Goal: Task Accomplishment & Management: Manage account settings

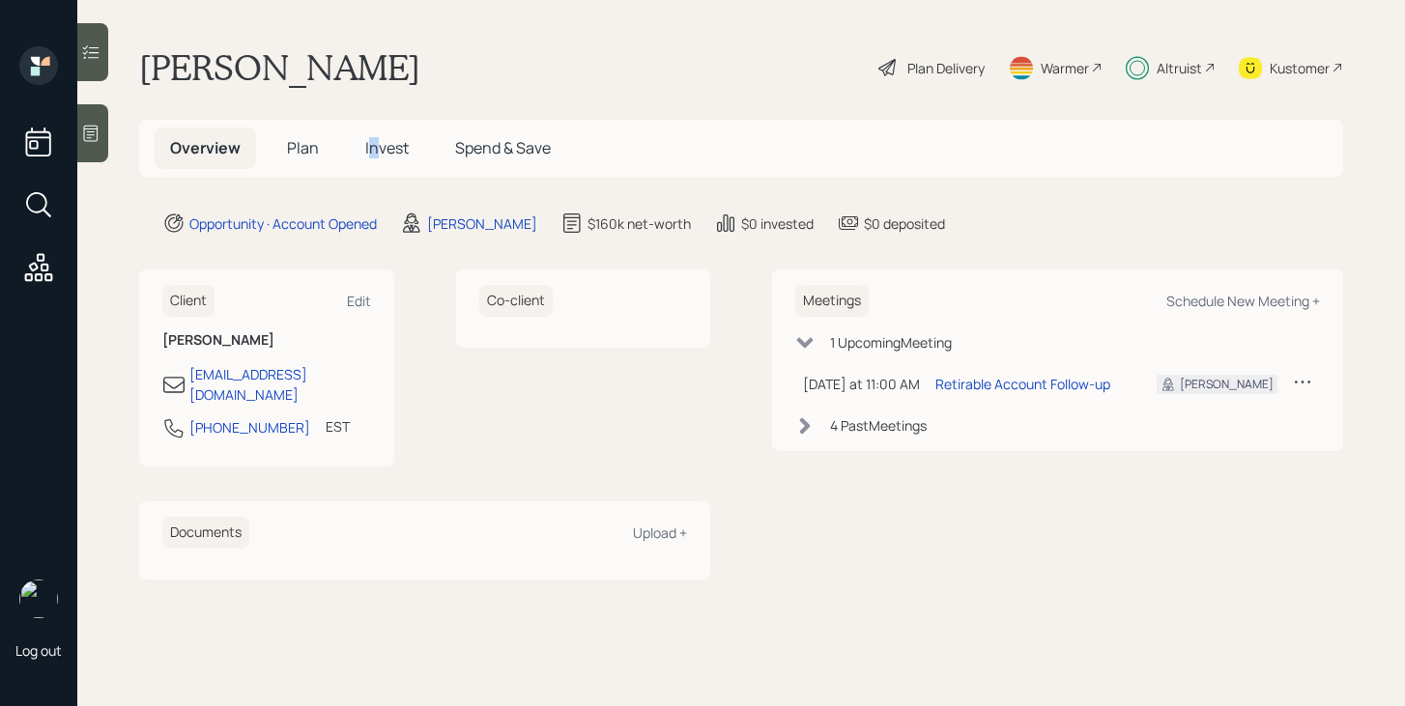
click at [372, 144] on span "Invest" at bounding box center [386, 147] width 43 height 21
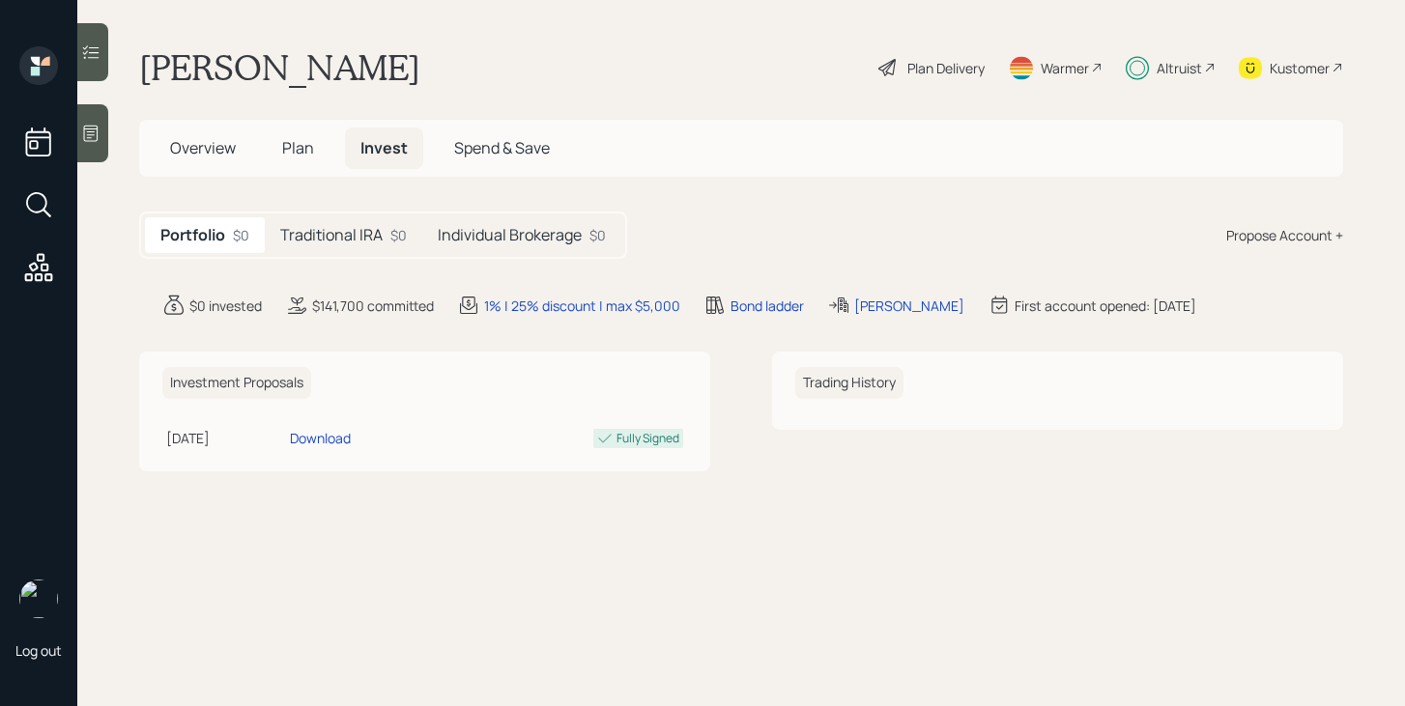
click at [359, 236] on h5 "Traditional IRA" at bounding box center [331, 235] width 102 height 18
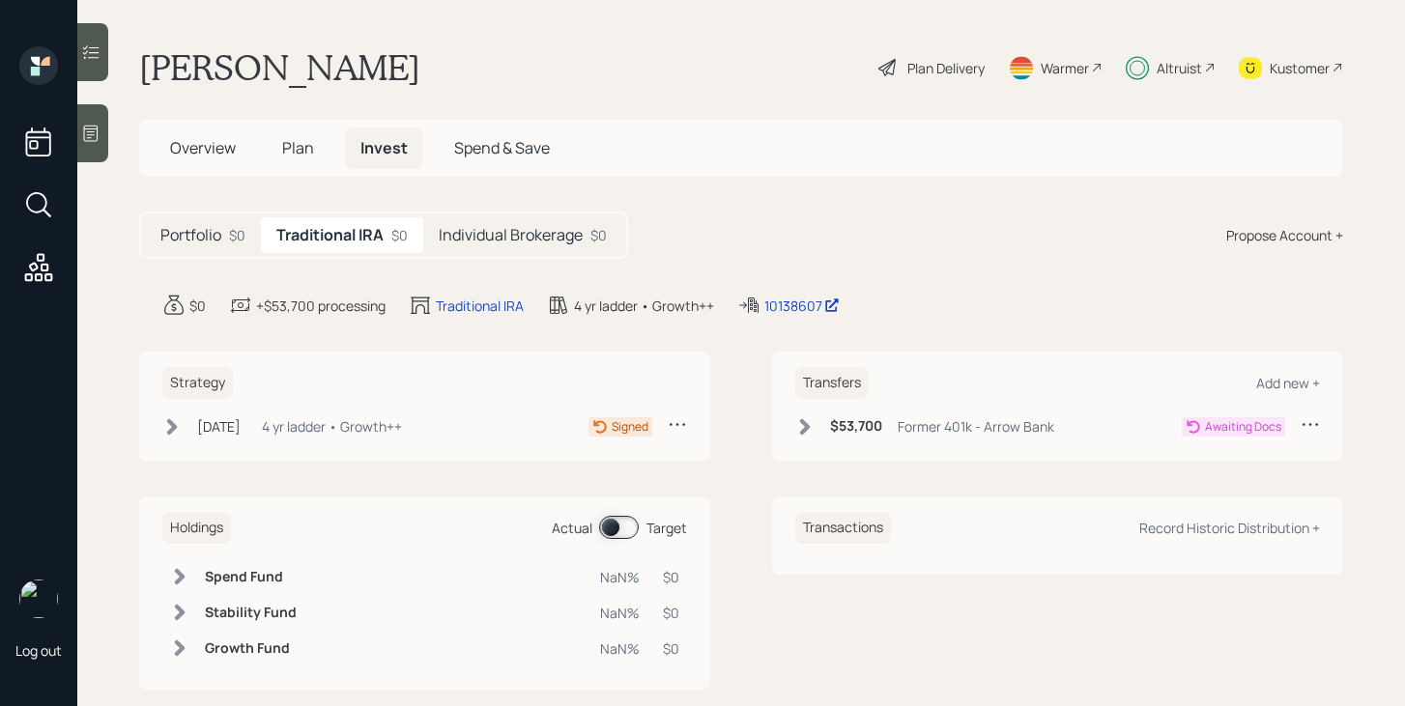
click at [472, 222] on div "Individual Brokerage $0" at bounding box center [522, 235] width 199 height 36
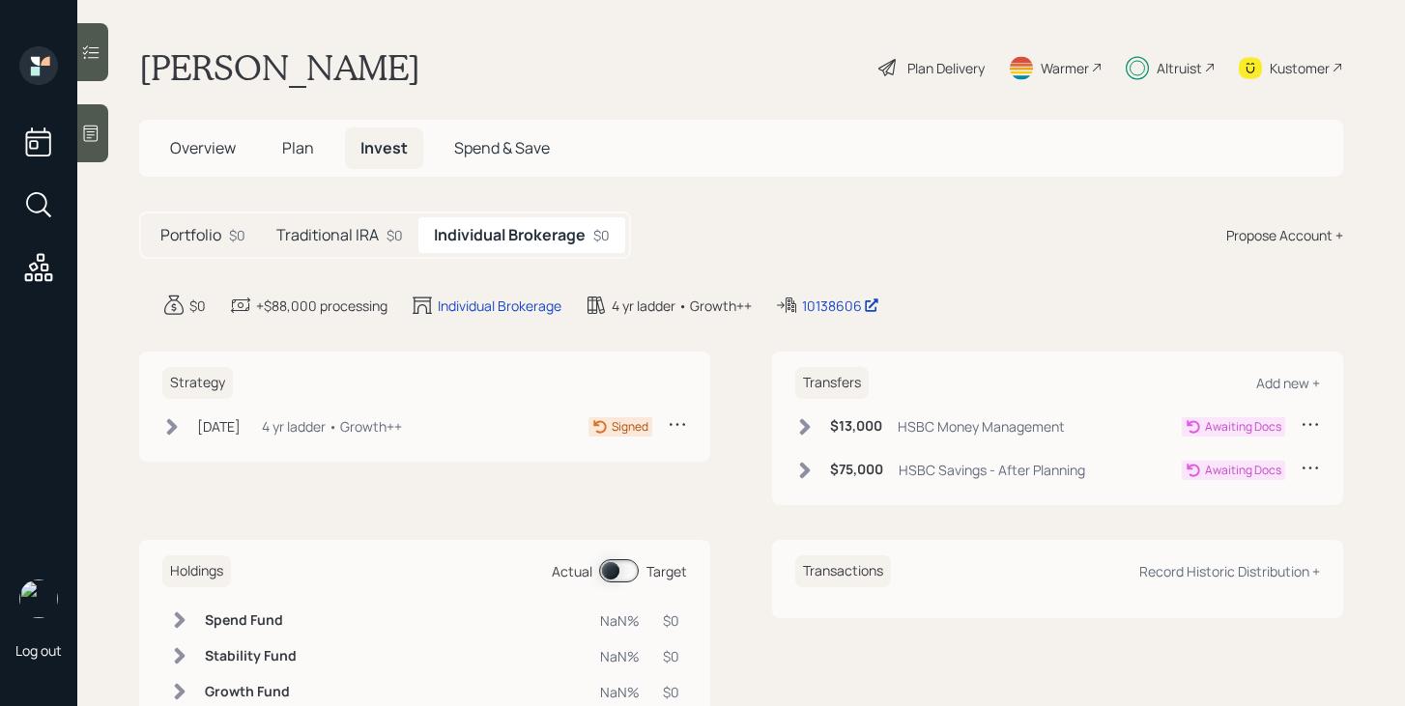
scroll to position [73, 0]
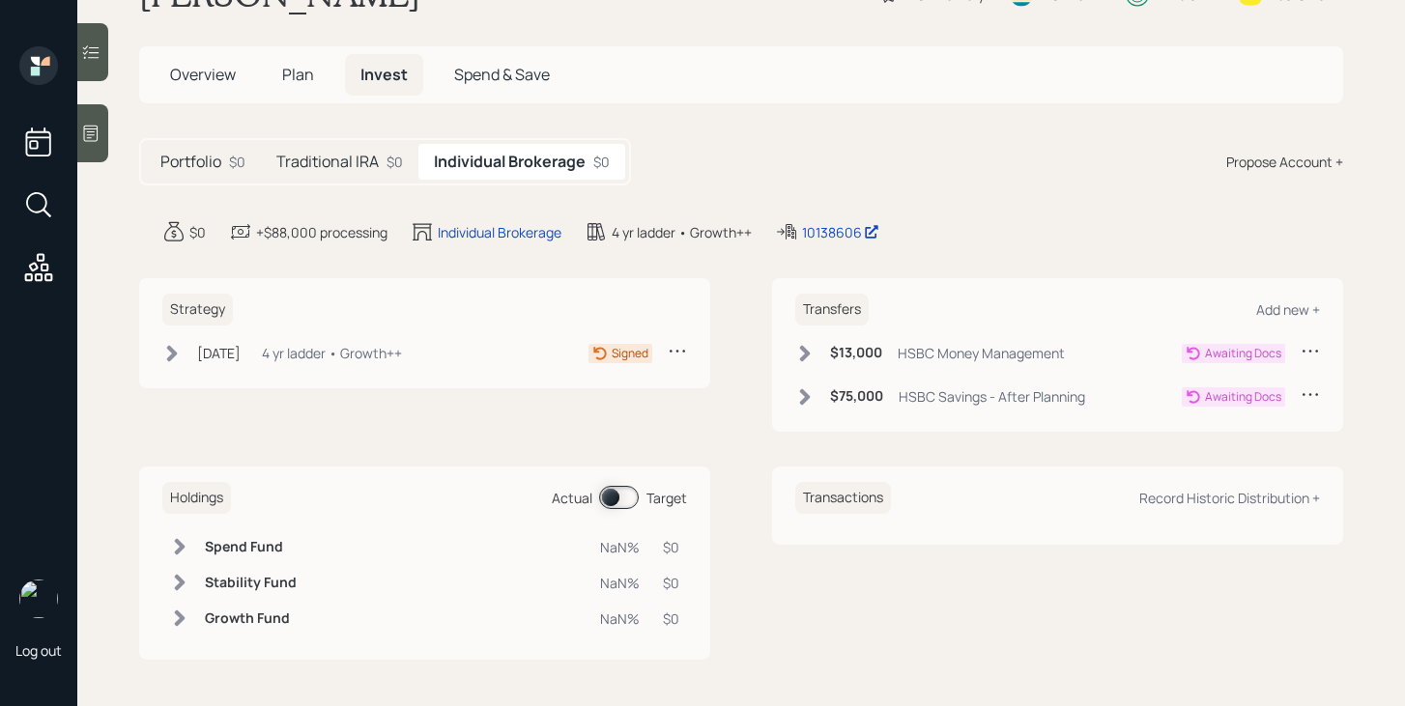
click at [364, 161] on h5 "Traditional IRA" at bounding box center [327, 162] width 102 height 18
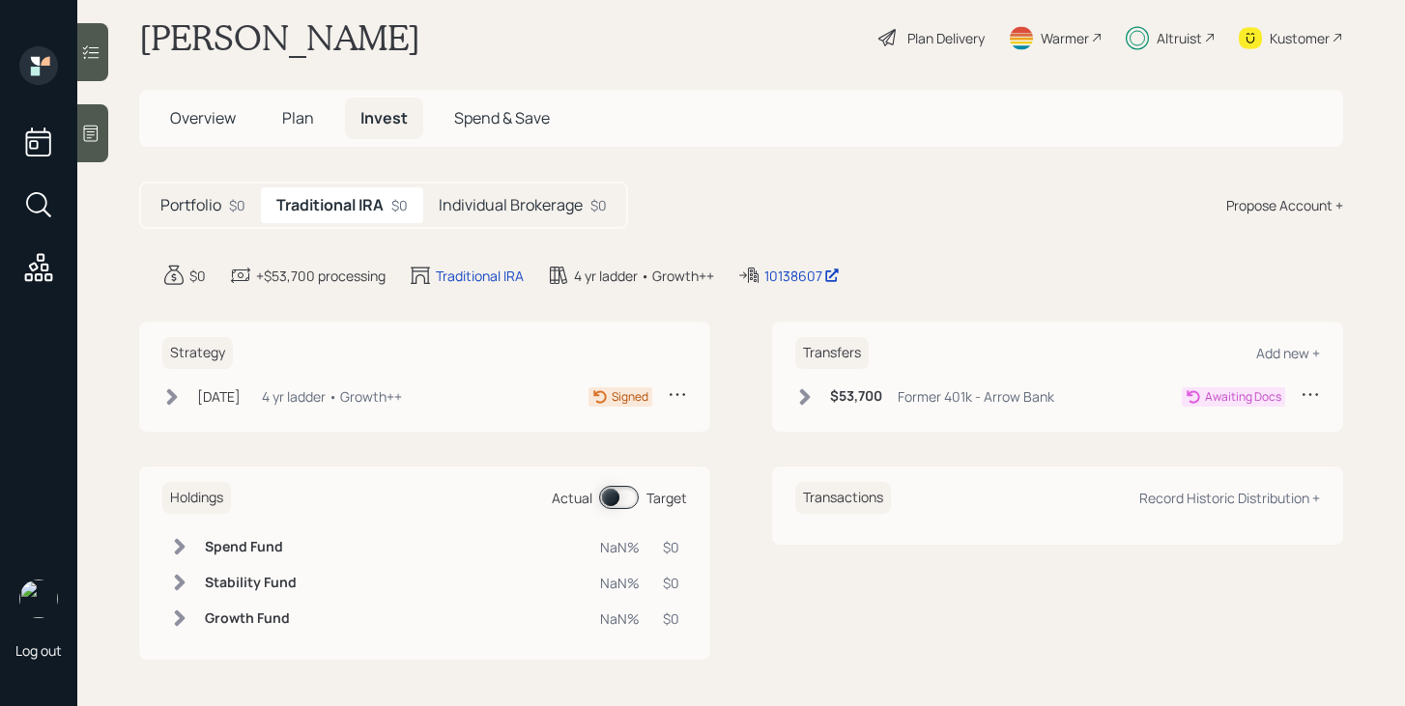
scroll to position [30, 0]
click at [302, 117] on span "Plan" at bounding box center [298, 117] width 32 height 21
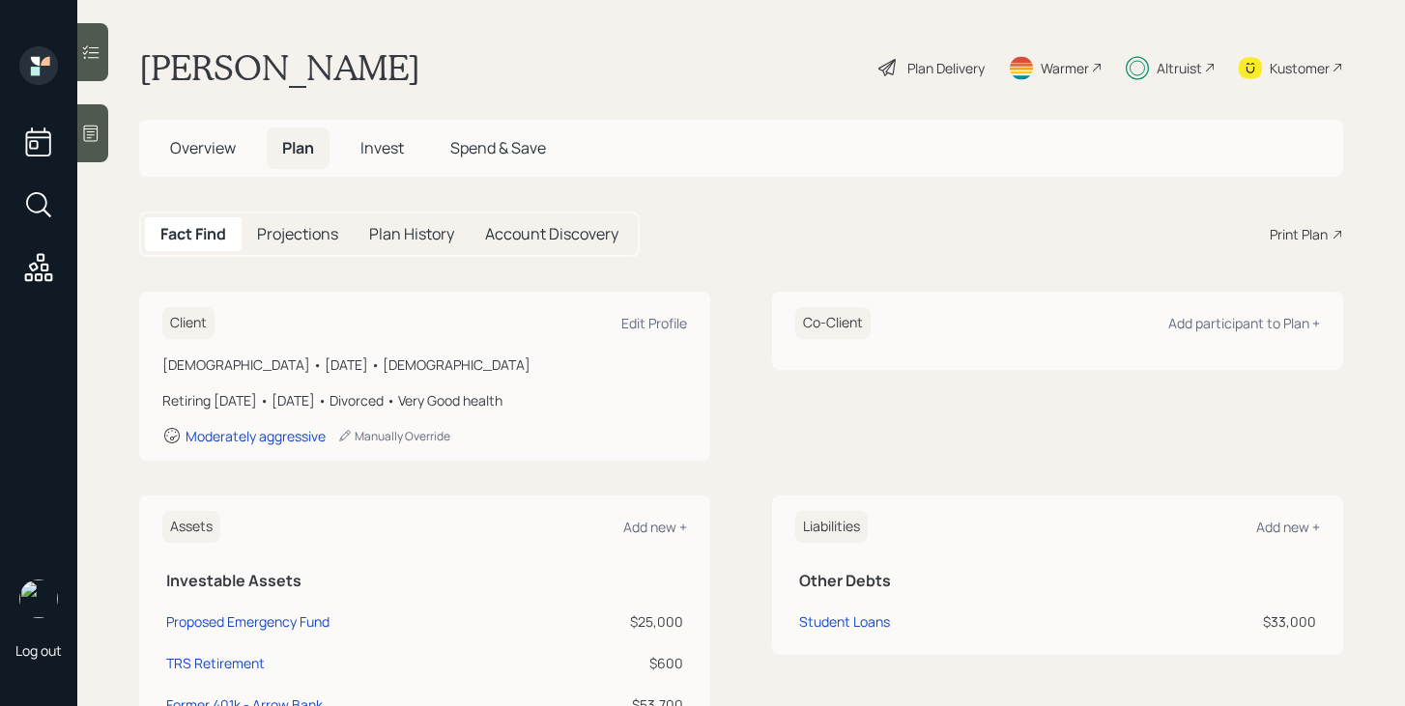
click at [367, 157] on span "Invest" at bounding box center [381, 147] width 43 height 21
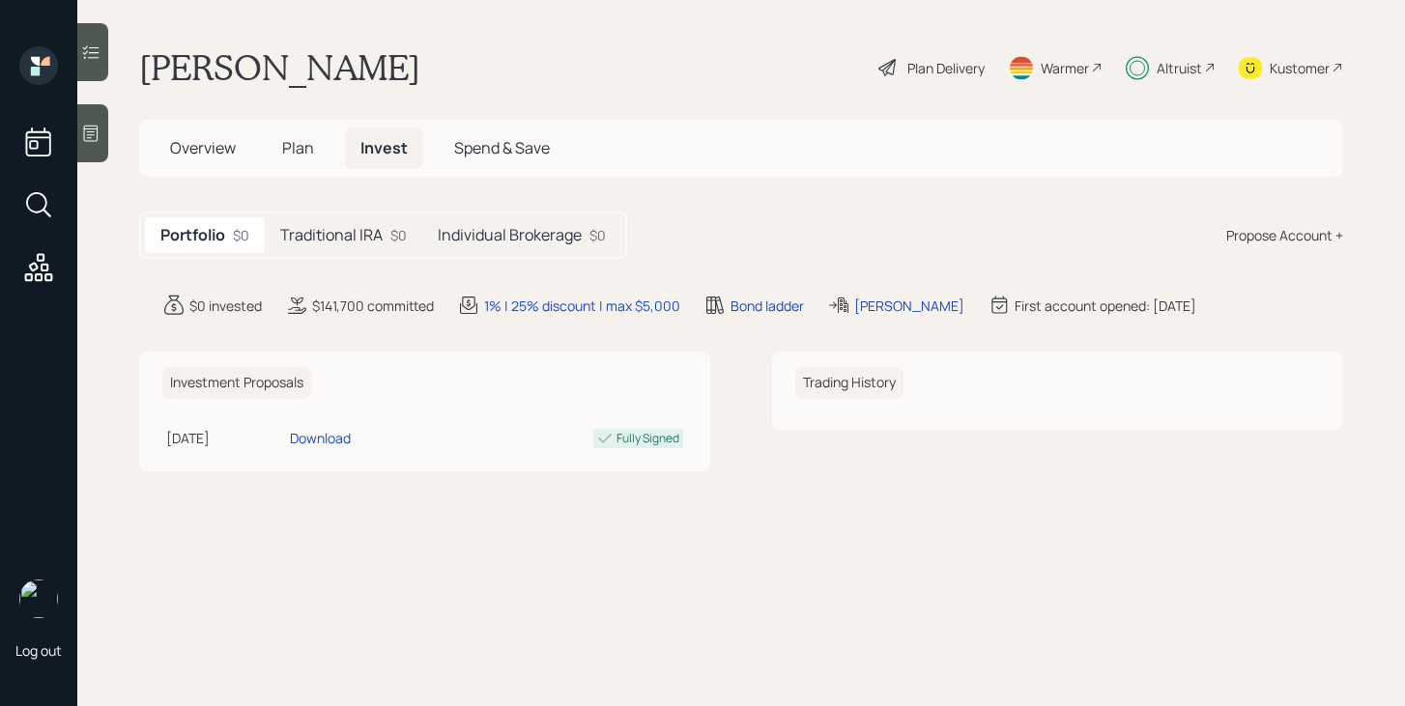
click at [377, 236] on h5 "Traditional IRA" at bounding box center [331, 235] width 102 height 18
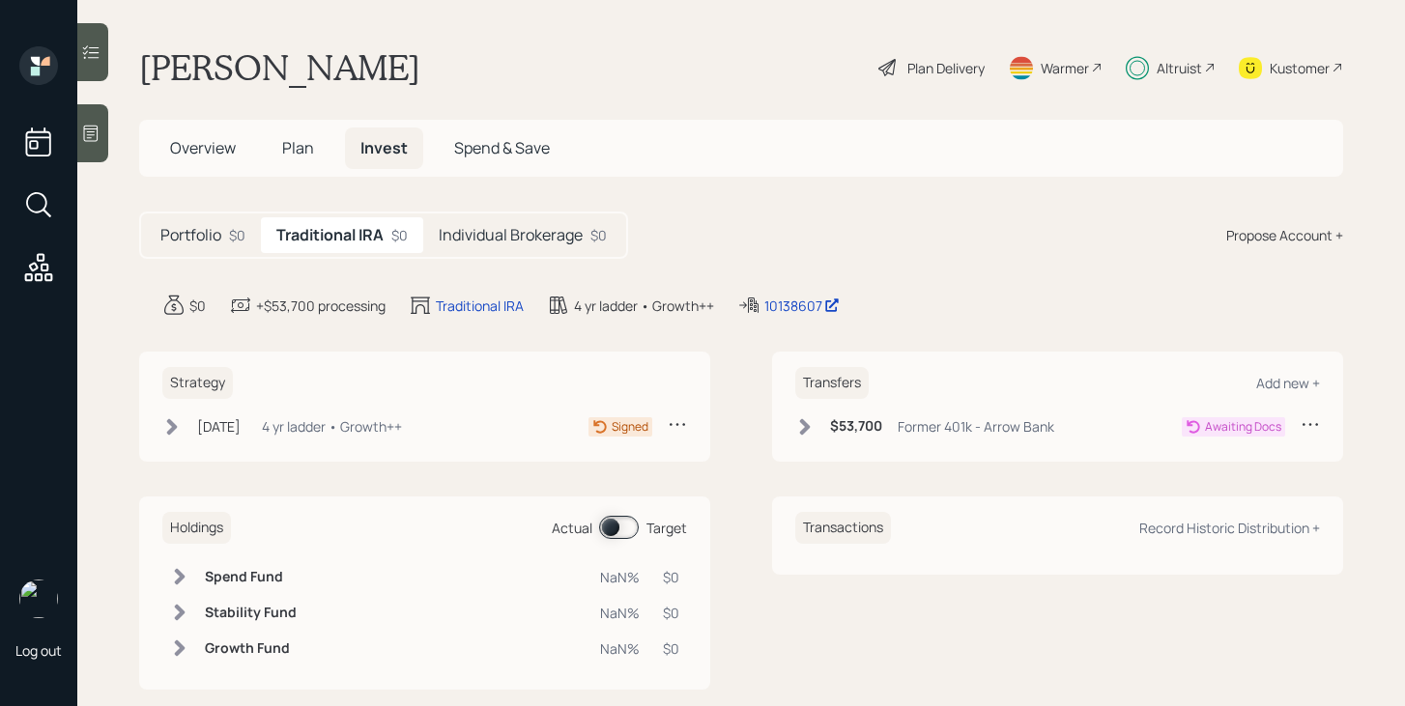
click at [810, 425] on icon at bounding box center [804, 426] width 19 height 19
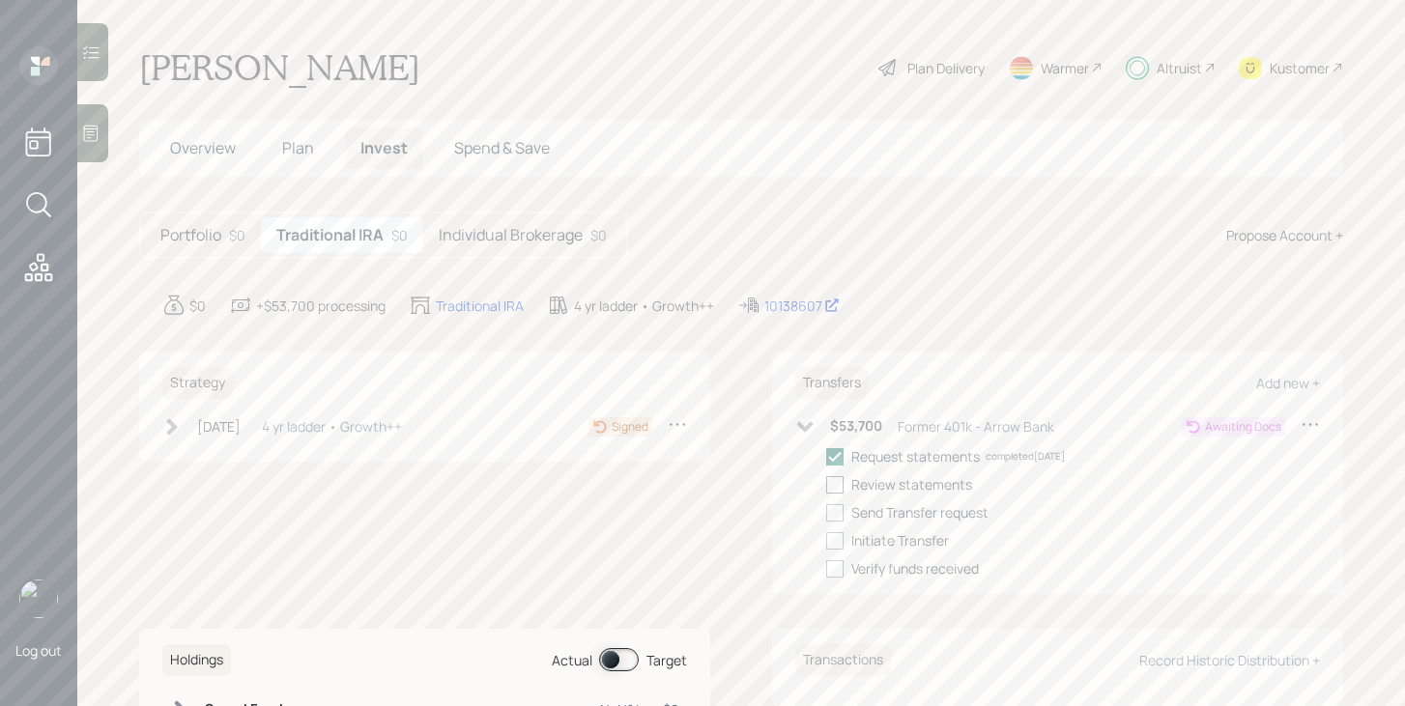
click at [847, 485] on label at bounding box center [838, 485] width 25 height 20
click at [826, 485] on input "checkbox" at bounding box center [825, 484] width 1 height 1
checkbox input "true"
click at [839, 511] on div at bounding box center [834, 512] width 17 height 17
click at [826, 512] on input "checkbox" at bounding box center [825, 512] width 1 height 1
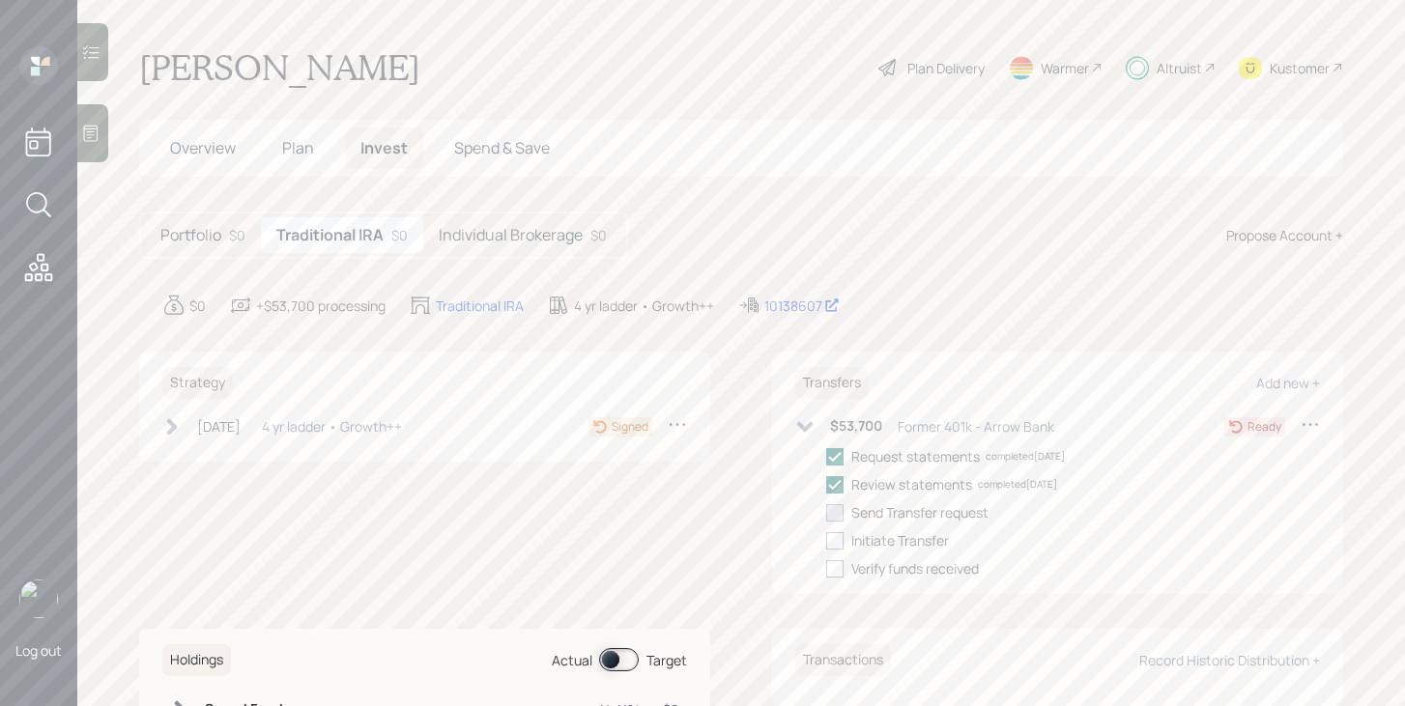
checkbox input "true"
click at [840, 539] on div at bounding box center [834, 541] width 17 height 17
click at [826, 540] on input "checkbox" at bounding box center [825, 540] width 1 height 1
checkbox input "true"
click at [533, 216] on div "Portfolio $0 Traditional IRA $0 Individual Brokerage $0" at bounding box center [383, 235] width 489 height 47
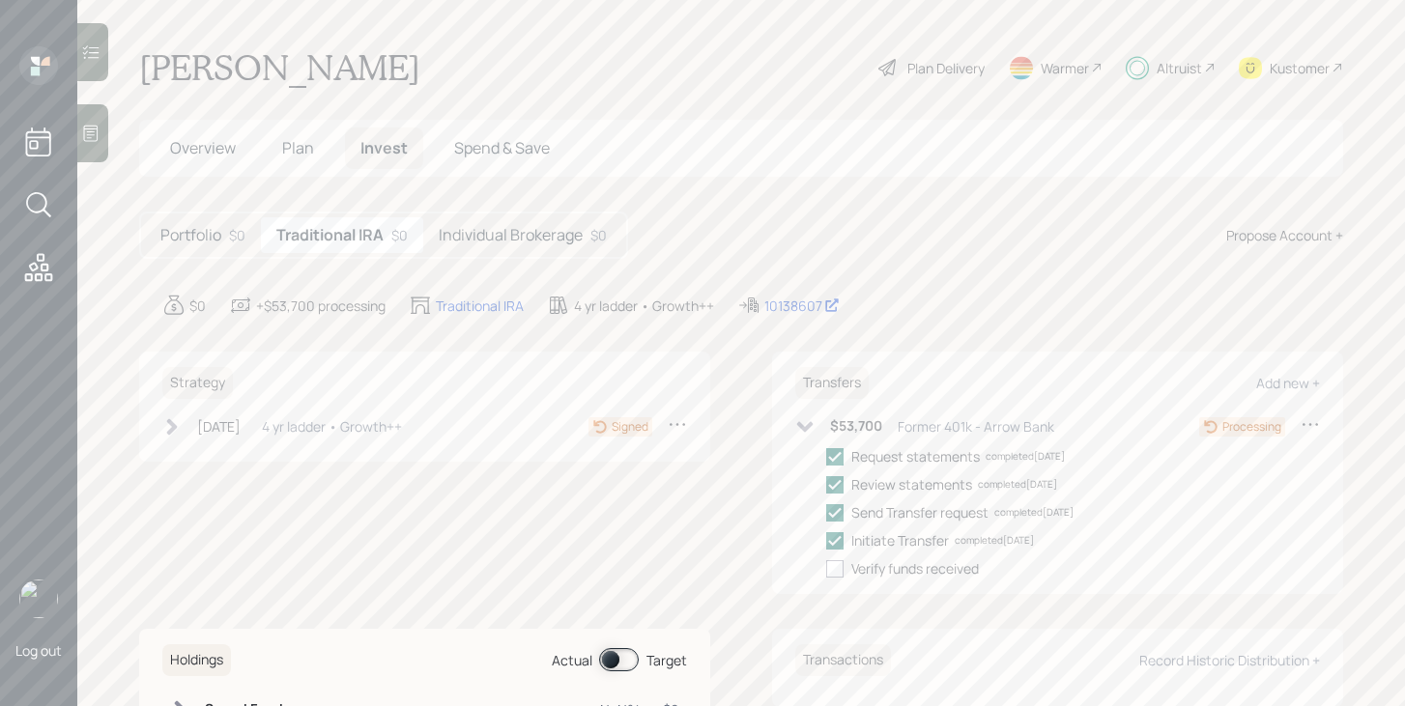
click at [536, 239] on h5 "Individual Brokerage" at bounding box center [511, 235] width 144 height 18
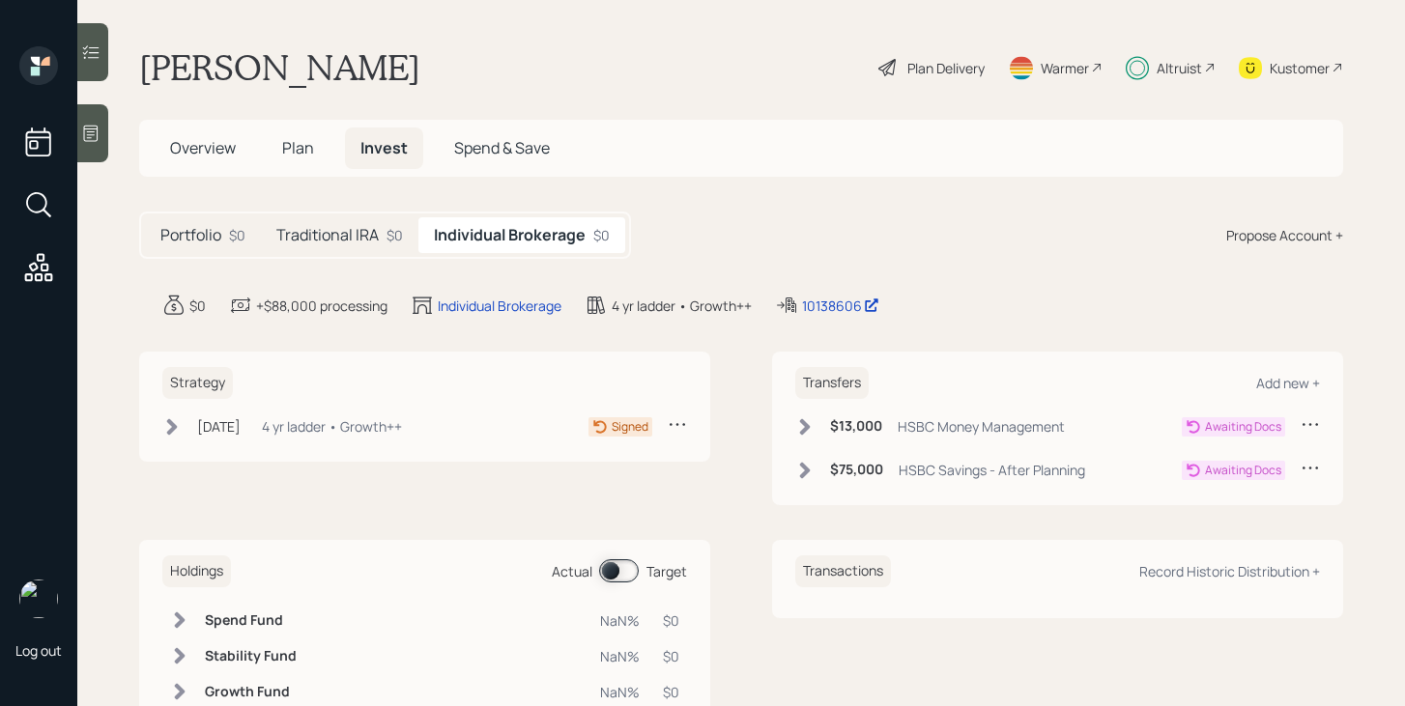
click at [307, 151] on span "Plan" at bounding box center [298, 147] width 32 height 21
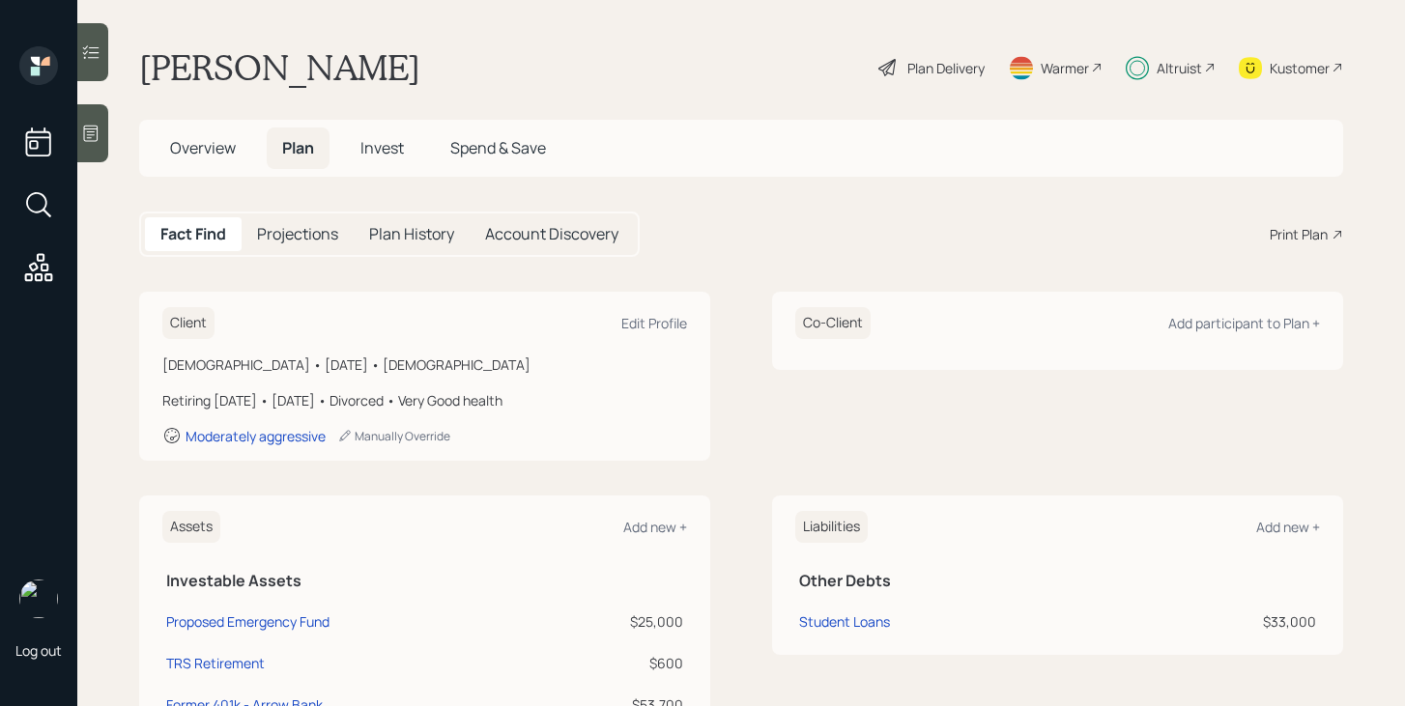
click at [1199, 74] on div "Altruist" at bounding box center [1179, 68] width 45 height 20
click at [366, 157] on span "Invest" at bounding box center [381, 147] width 43 height 21
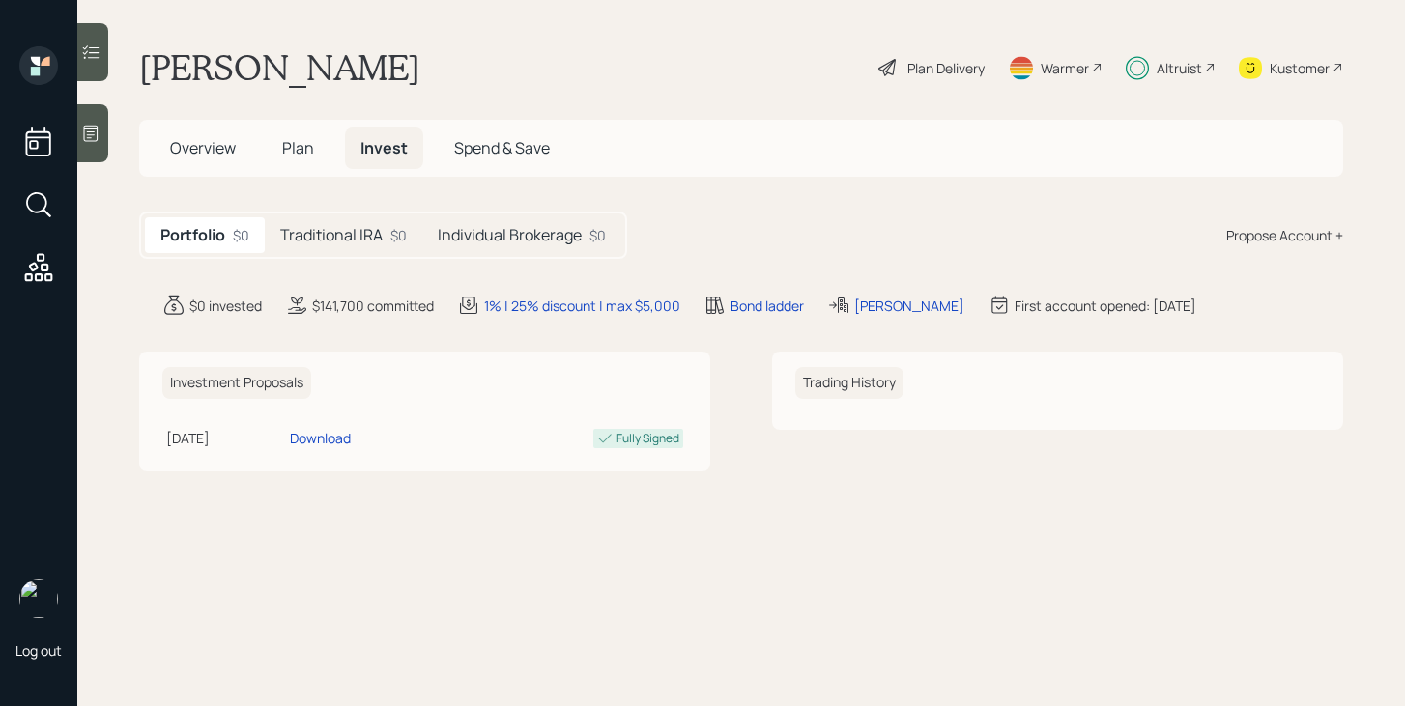
click at [354, 234] on h5 "Traditional IRA" at bounding box center [331, 235] width 102 height 18
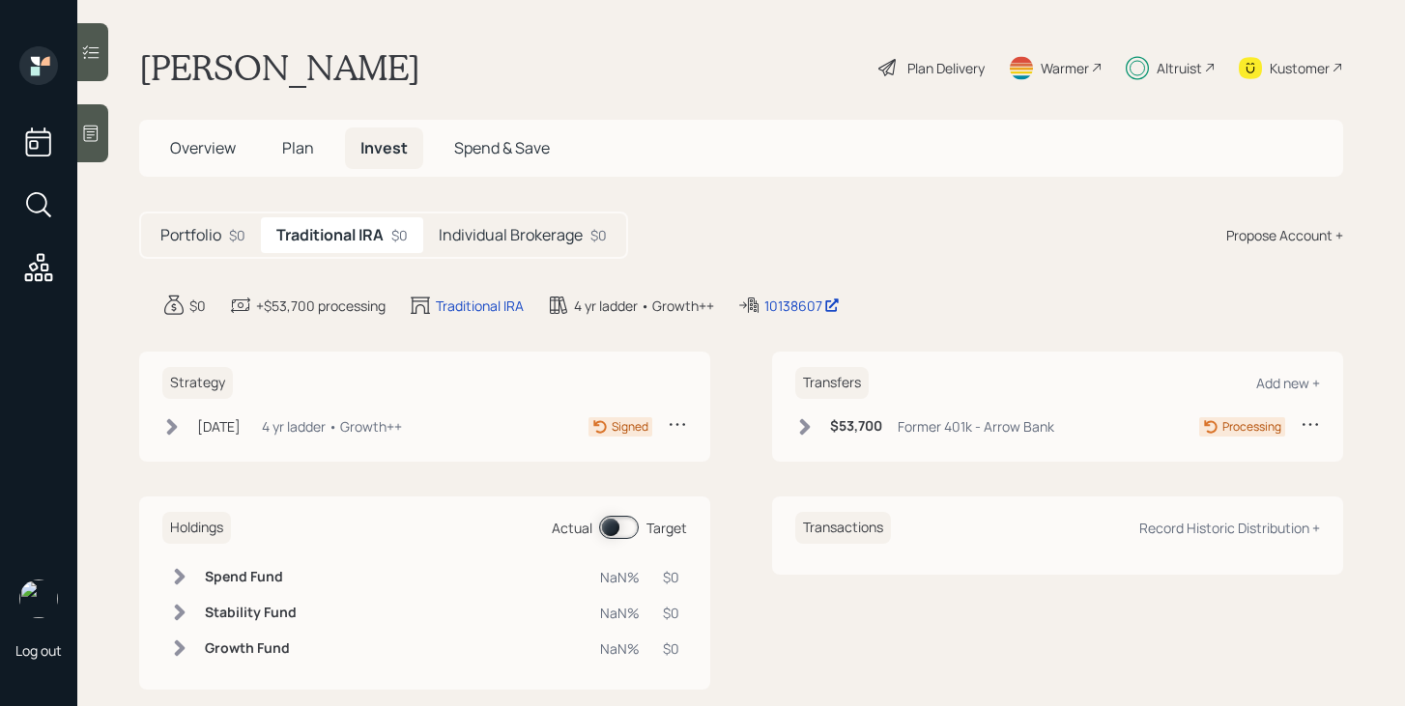
click at [615, 237] on div "Individual Brokerage $0" at bounding box center [522, 235] width 199 height 36
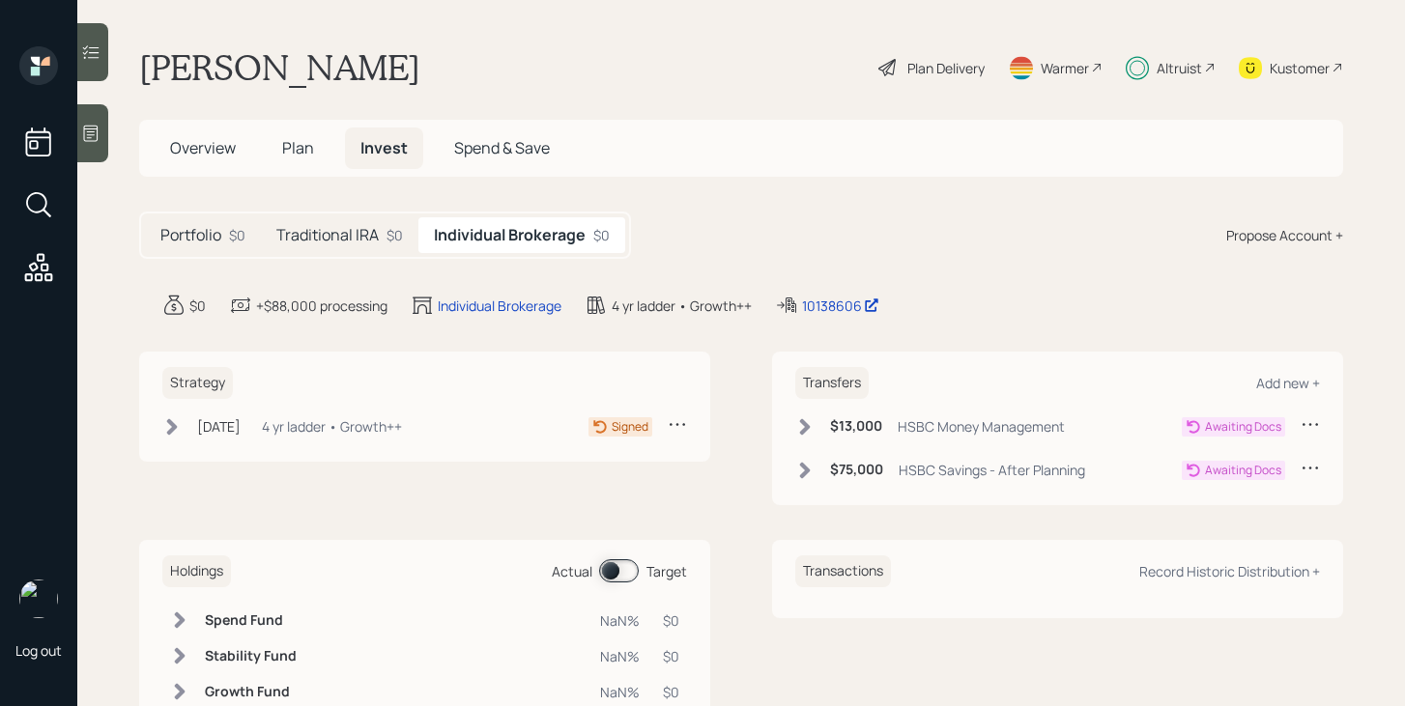
click at [802, 474] on icon at bounding box center [805, 470] width 11 height 16
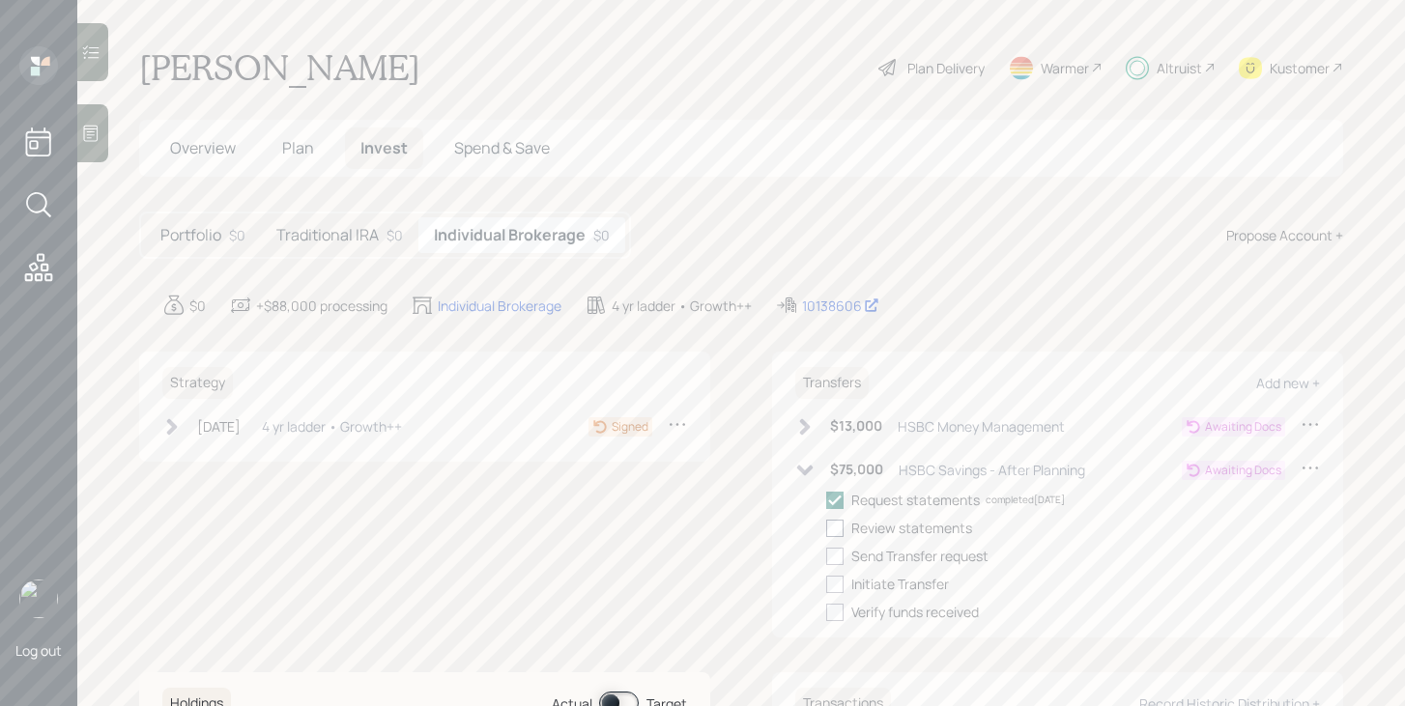
click at [837, 527] on div at bounding box center [834, 528] width 17 height 17
click at [826, 528] on input "checkbox" at bounding box center [825, 528] width 1 height 1
checkbox input "true"
click at [837, 560] on div at bounding box center [834, 556] width 17 height 17
click at [826, 557] on input "checkbox" at bounding box center [825, 556] width 1 height 1
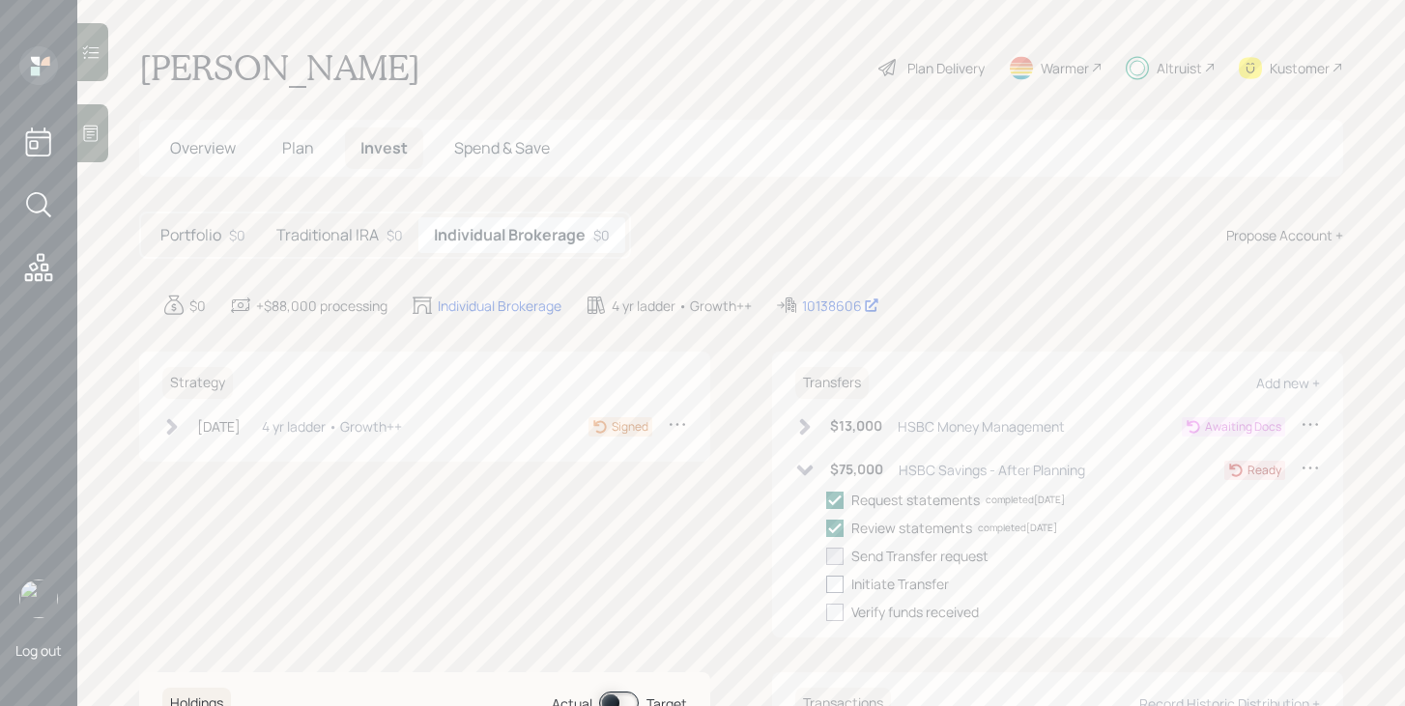
checkbox input "true"
click at [812, 475] on icon at bounding box center [804, 470] width 19 height 19
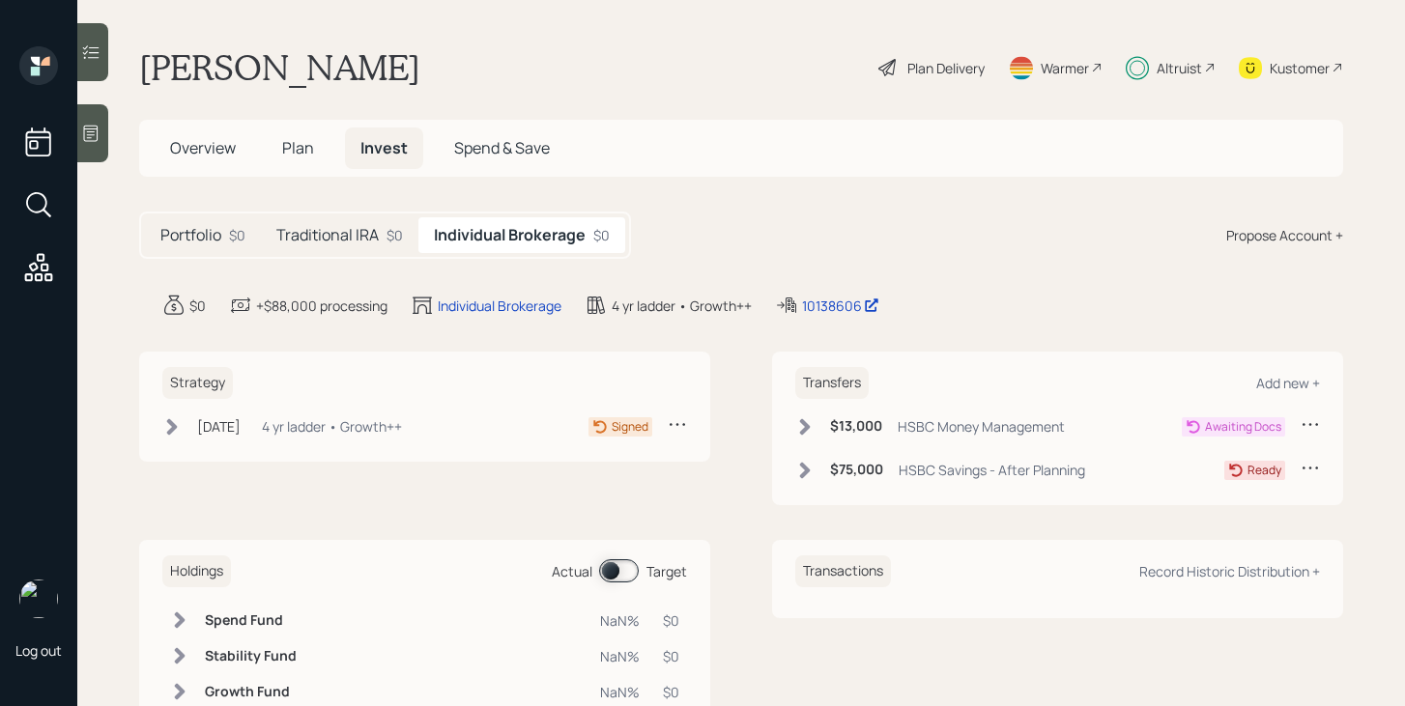
click at [805, 421] on icon at bounding box center [805, 426] width 11 height 16
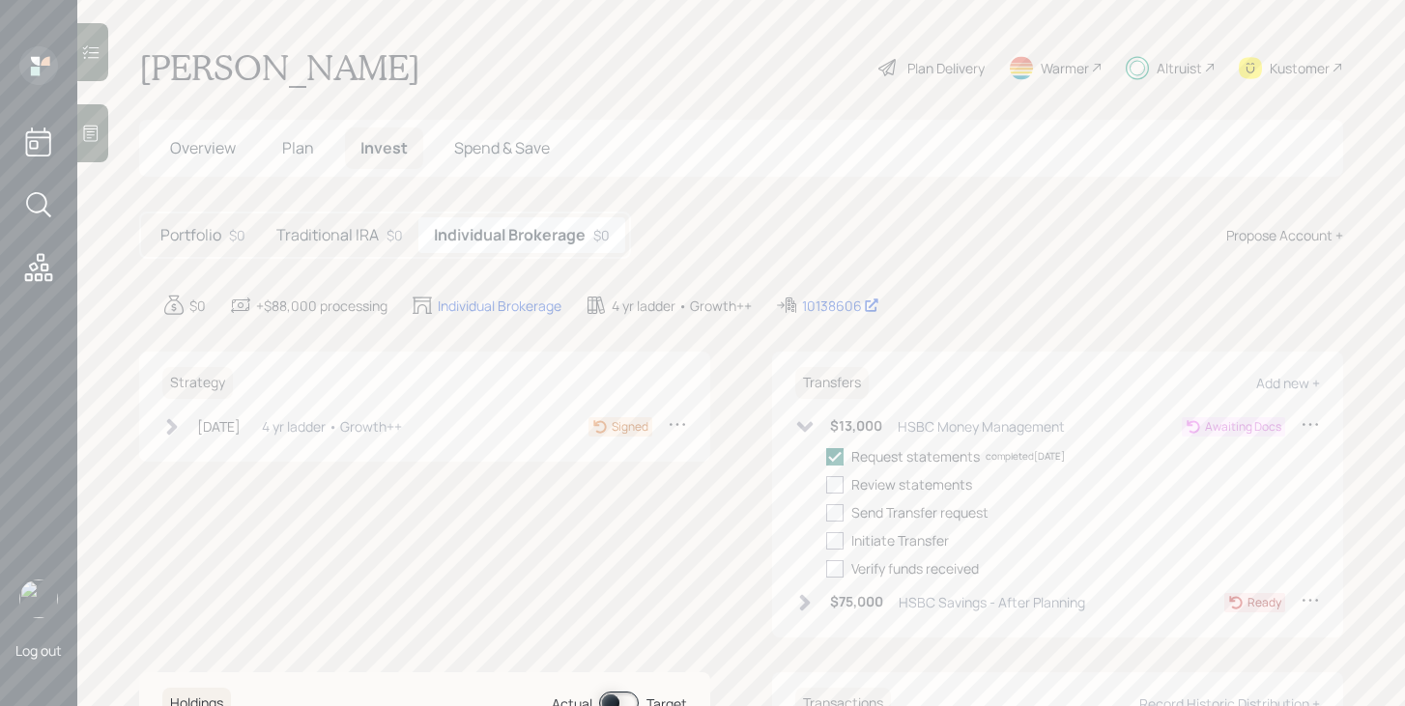
click at [807, 429] on icon at bounding box center [805, 426] width 16 height 11
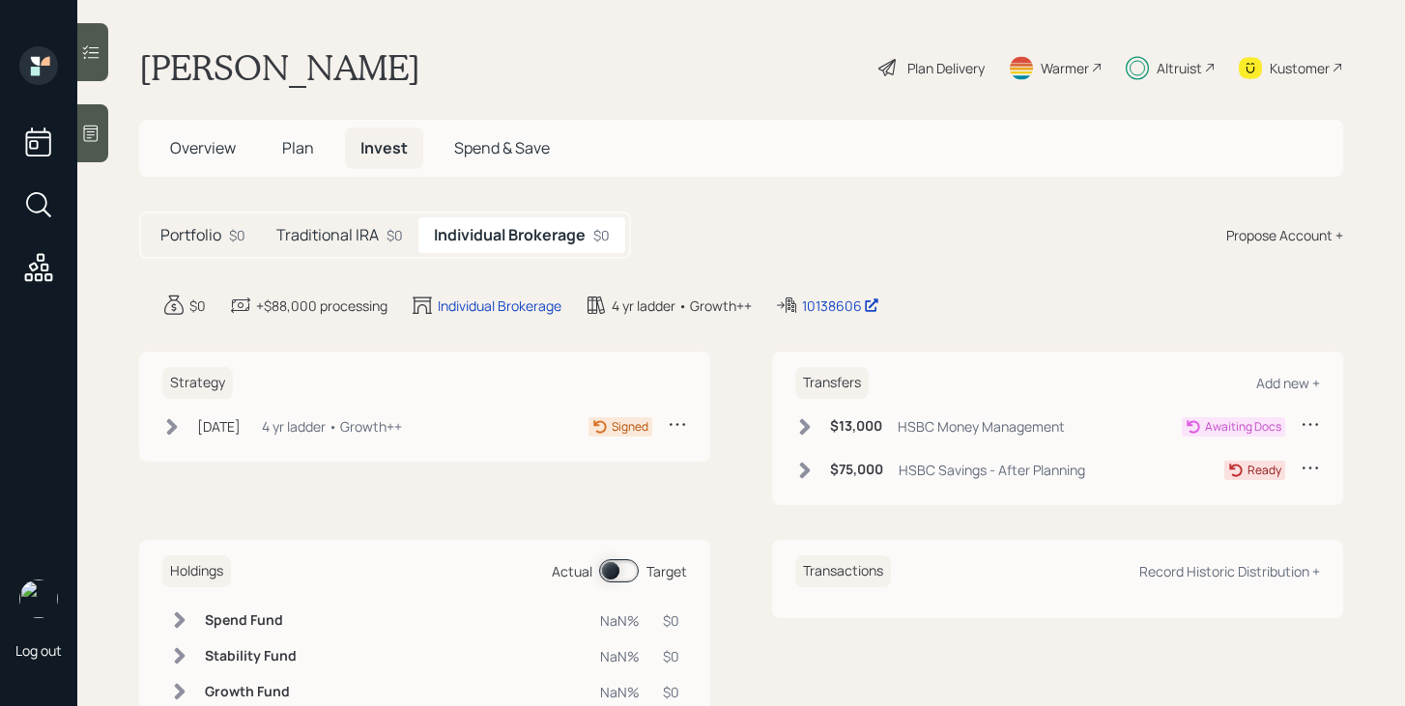
click at [213, 135] on h5 "Overview" at bounding box center [203, 149] width 97 height 42
